Goal: Find contact information: Find contact information

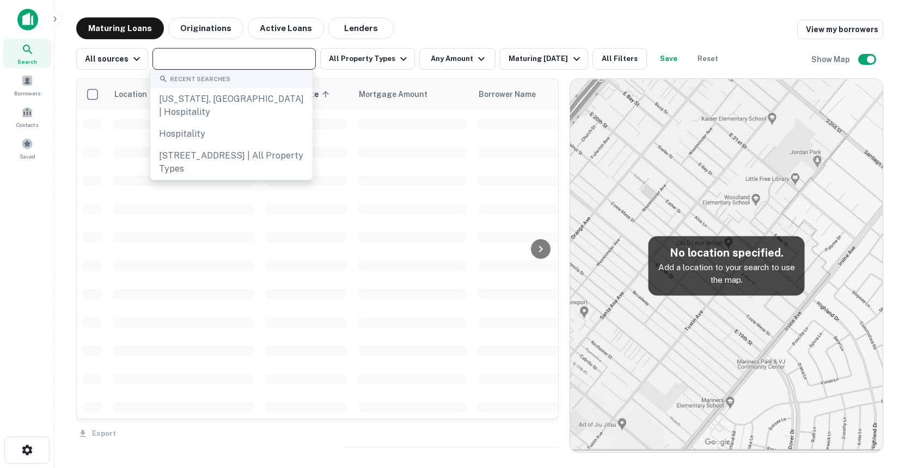
click at [217, 61] on input "text" at bounding box center [233, 58] width 155 height 15
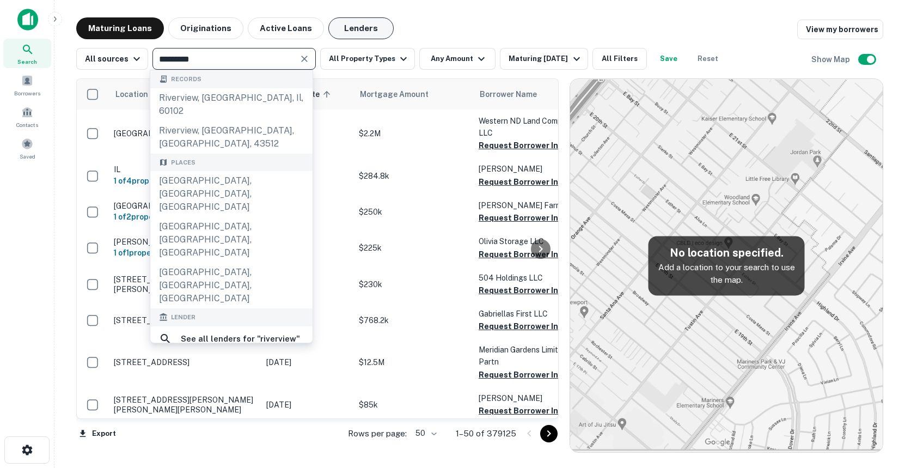
type input "*********"
click at [351, 26] on button "Lenders" at bounding box center [360, 28] width 65 height 22
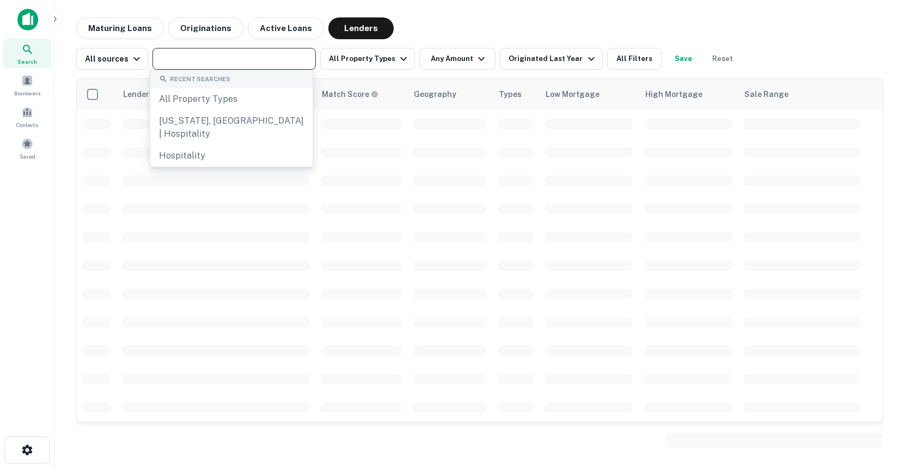
click at [225, 61] on input "text" at bounding box center [233, 58] width 155 height 15
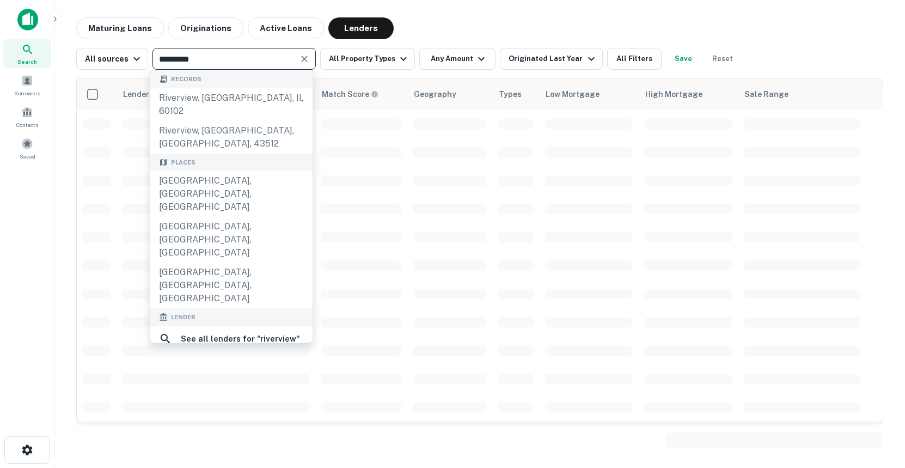
type input "*********"
click at [194, 379] on div "riverview bank" at bounding box center [213, 387] width 62 height 16
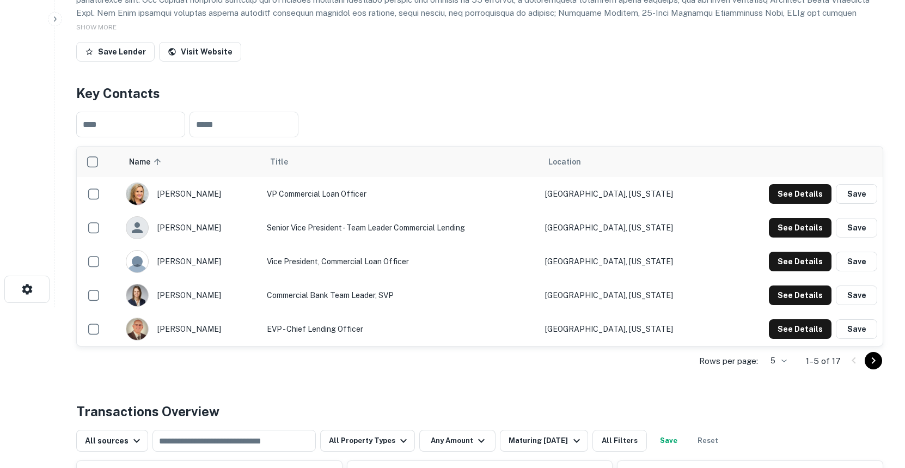
scroll to position [174, 0]
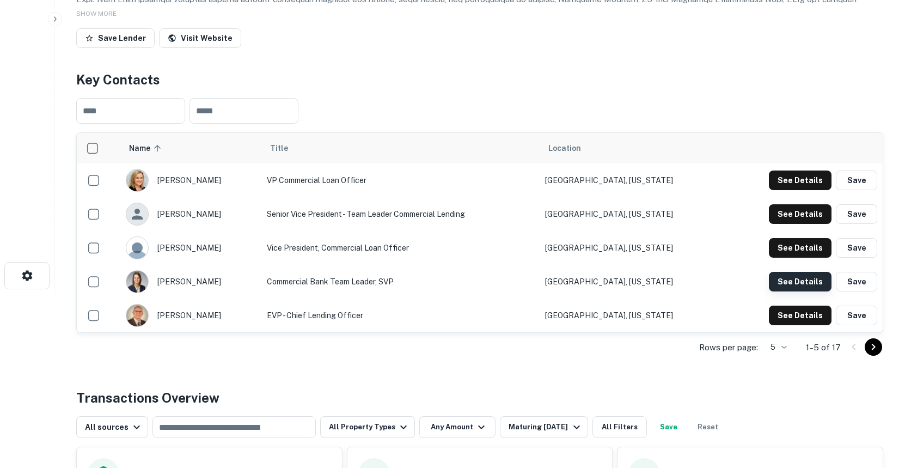
click at [812, 286] on button "See Details" at bounding box center [800, 282] width 63 height 20
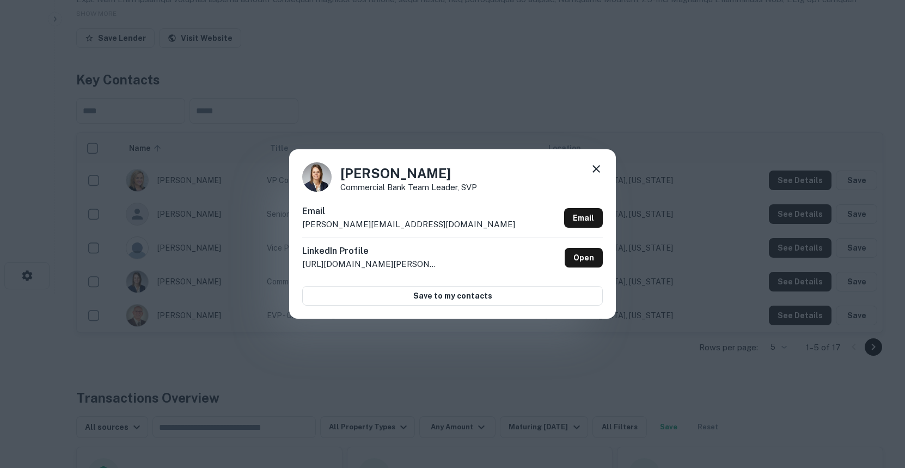
drag, startPoint x: 472, startPoint y: 174, endPoint x: 342, endPoint y: 171, distance: 130.1
click at [342, 171] on h4 "Michelle Erickson" at bounding box center [408, 173] width 137 height 20
copy h4 "Michelle Erickson"
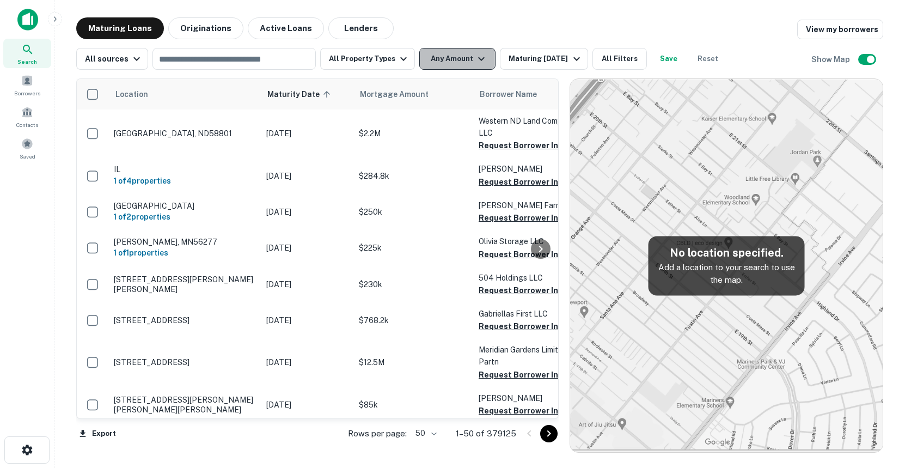
click at [432, 58] on button "Any Amount" at bounding box center [457, 59] width 76 height 22
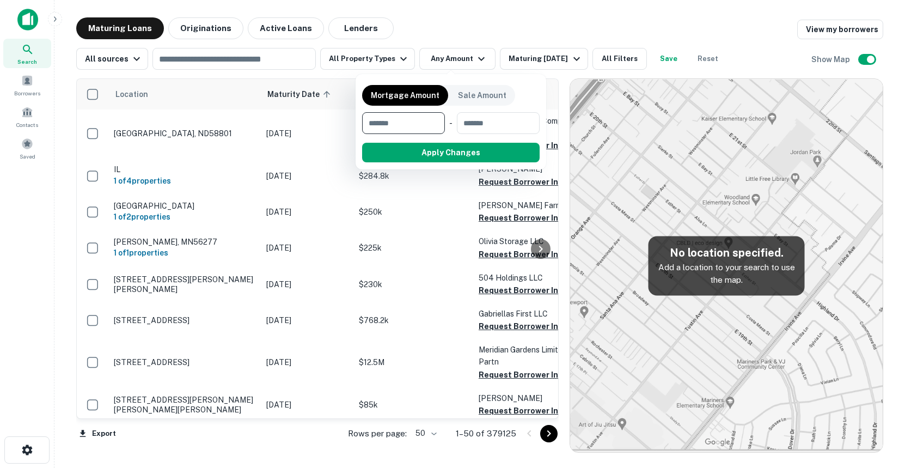
click at [449, 26] on div at bounding box center [452, 234] width 905 height 468
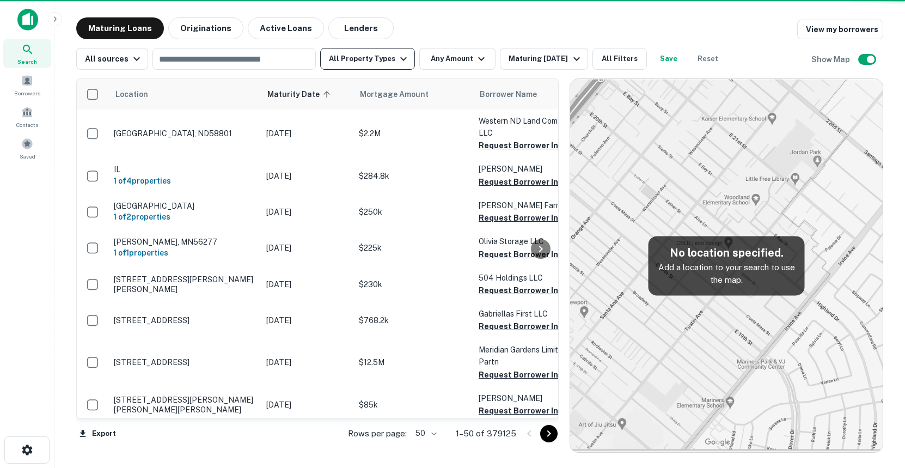
click at [375, 62] on button "All Property Types" at bounding box center [367, 59] width 95 height 22
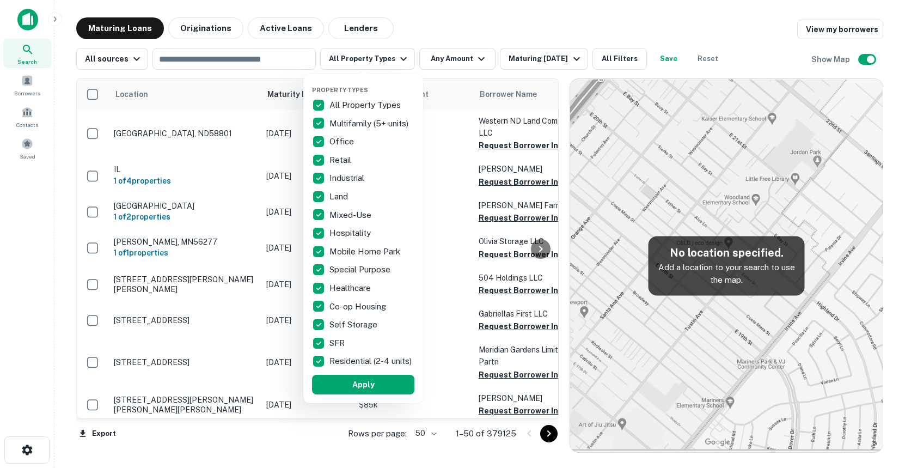
click at [26, 15] on div at bounding box center [452, 234] width 905 height 468
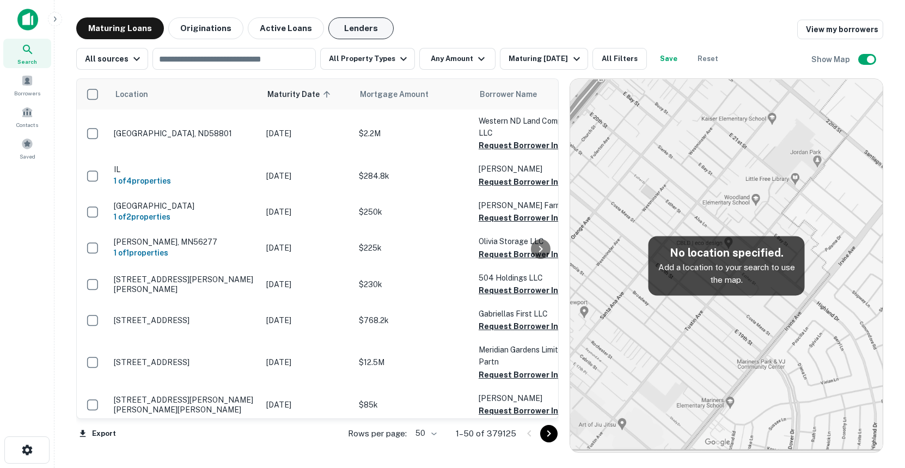
click at [370, 26] on button "Lenders" at bounding box center [360, 28] width 65 height 22
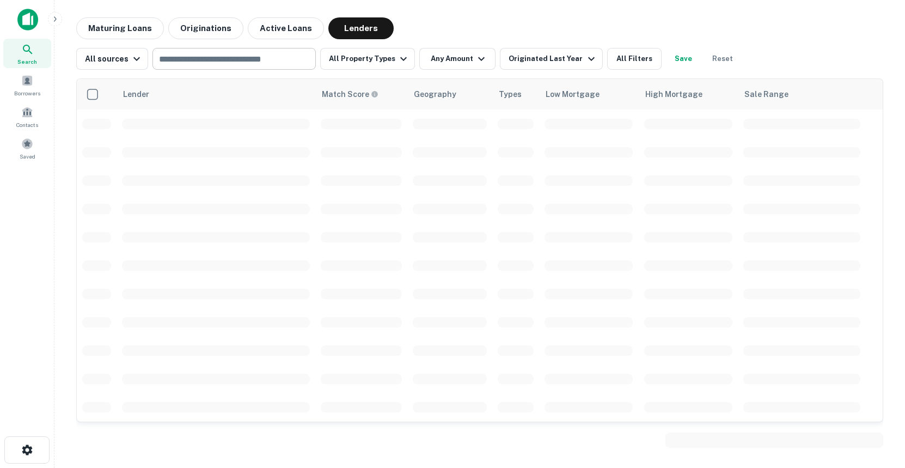
click at [247, 57] on input "text" at bounding box center [233, 58] width 155 height 15
type input "*"
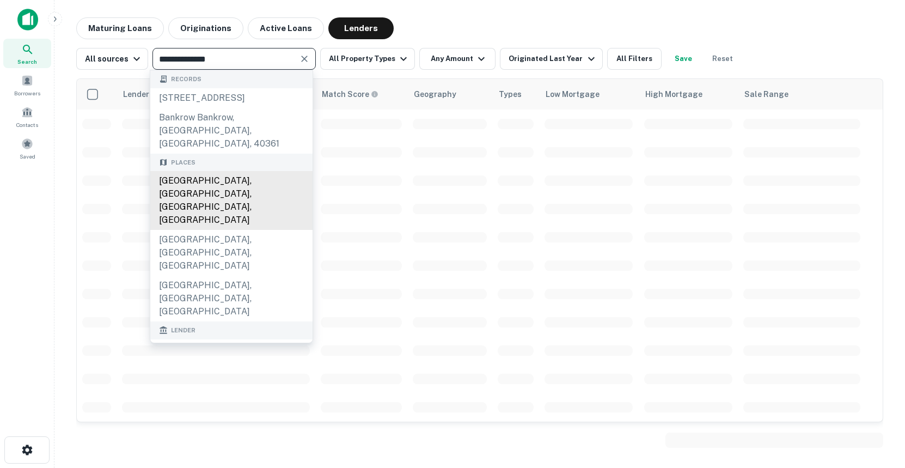
scroll to position [38, 0]
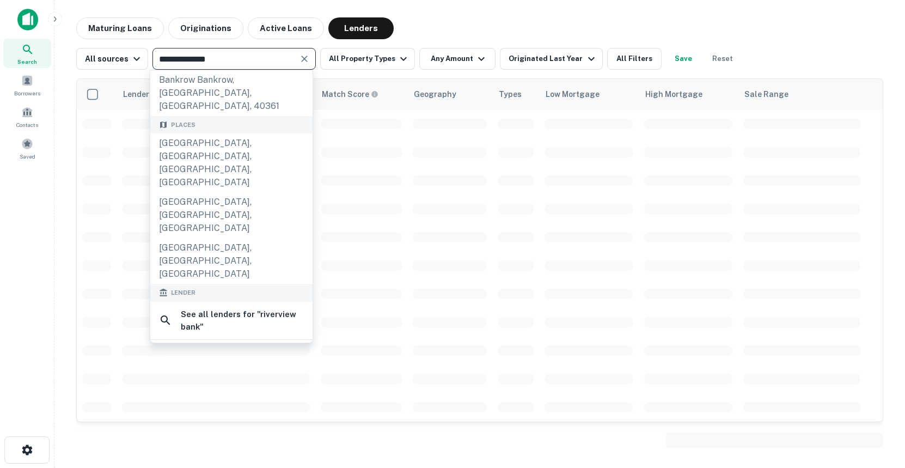
type input "**********"
click at [191, 367] on div "riverview bank" at bounding box center [213, 375] width 62 height 16
